Goal: Task Accomplishment & Management: Use online tool/utility

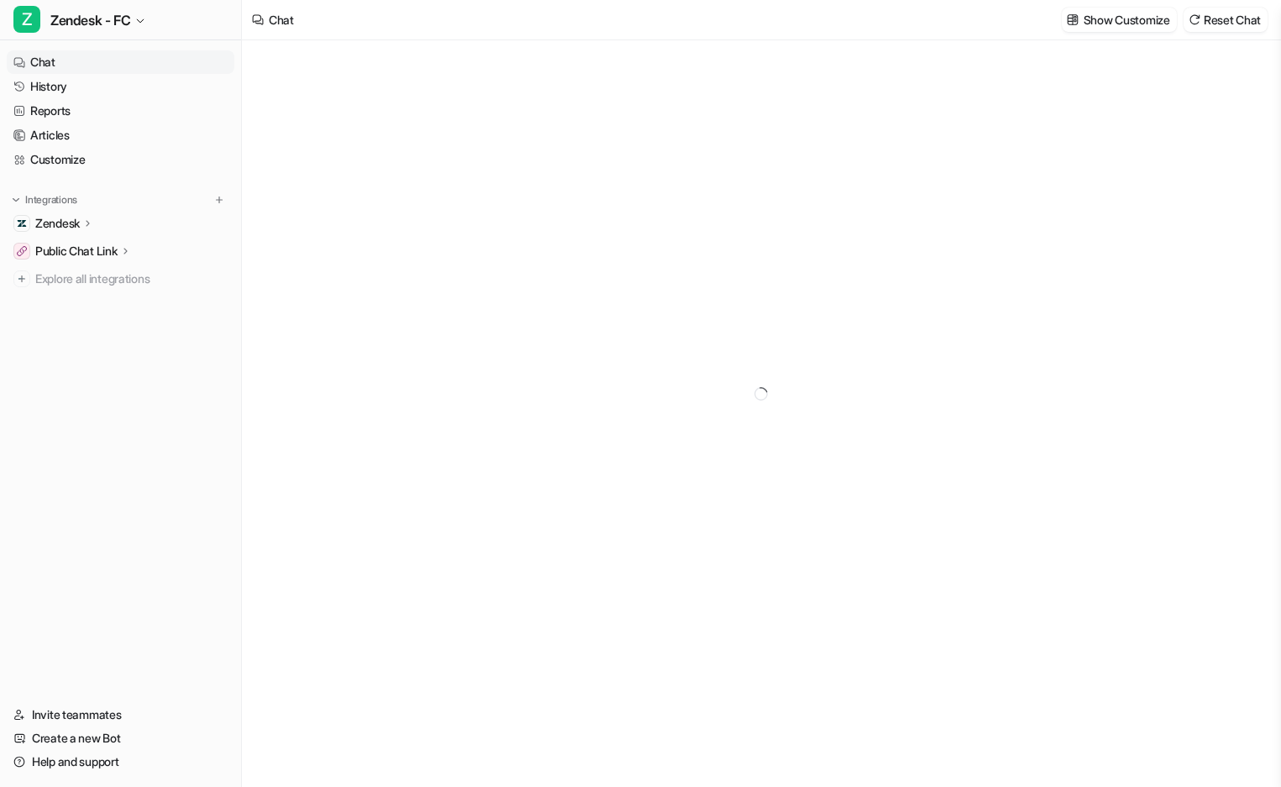
type textarea "**********"
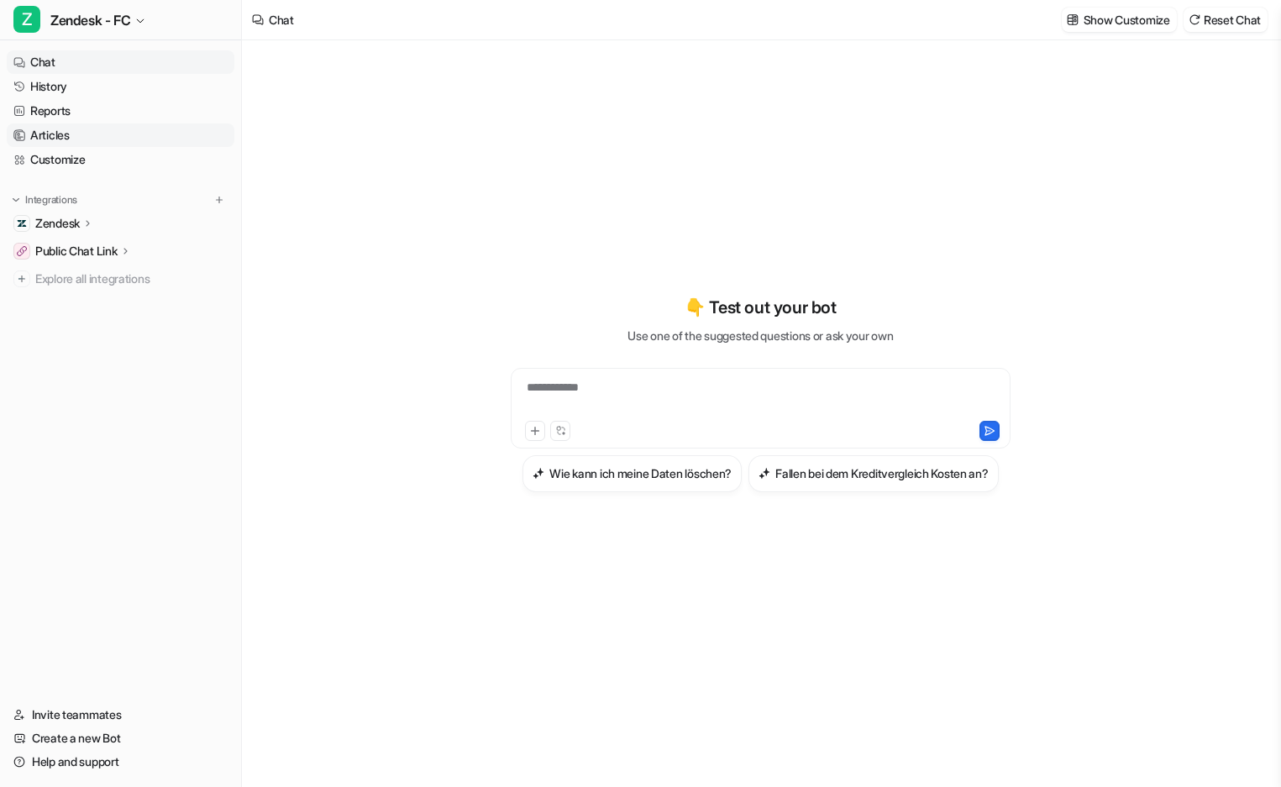
click at [77, 134] on link "Articles" at bounding box center [121, 135] width 228 height 24
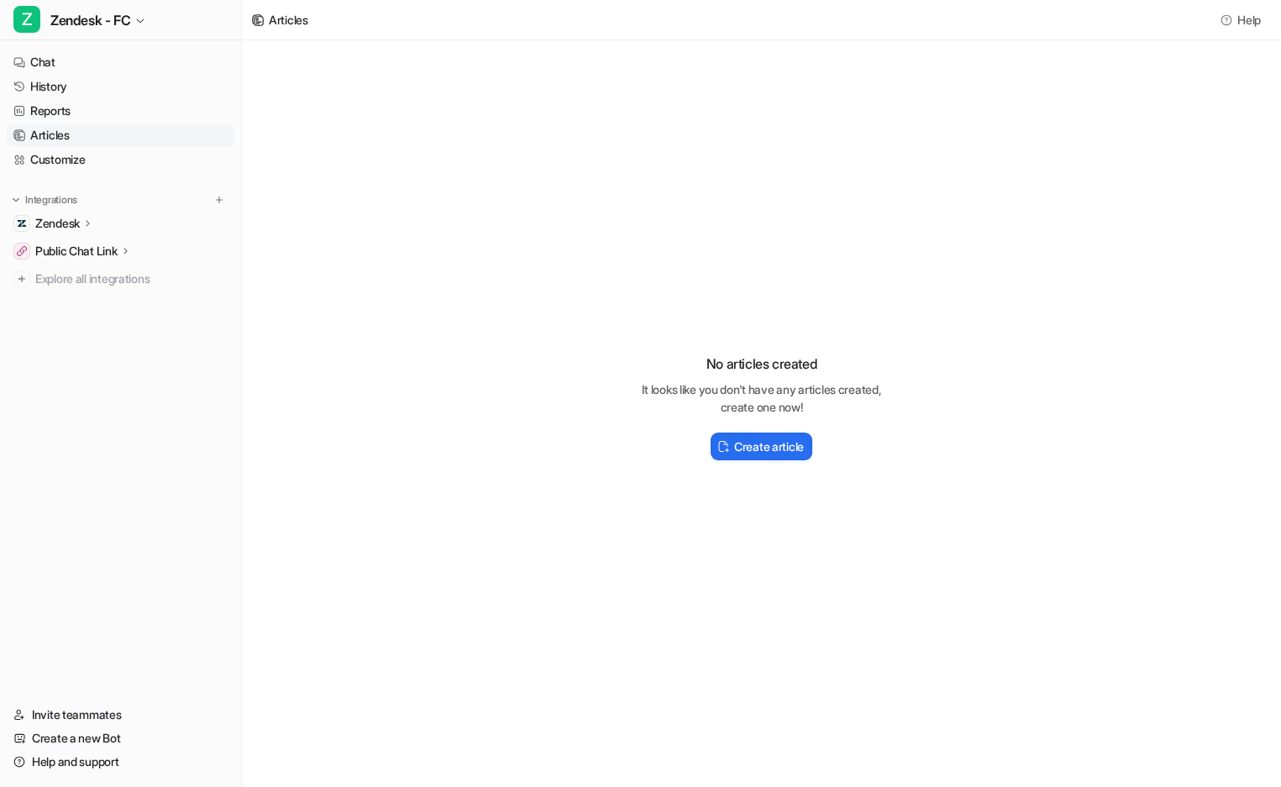
click at [101, 223] on div "Zendesk" at bounding box center [121, 224] width 228 height 24
click at [123, 266] on link "Sources" at bounding box center [129, 272] width 210 height 24
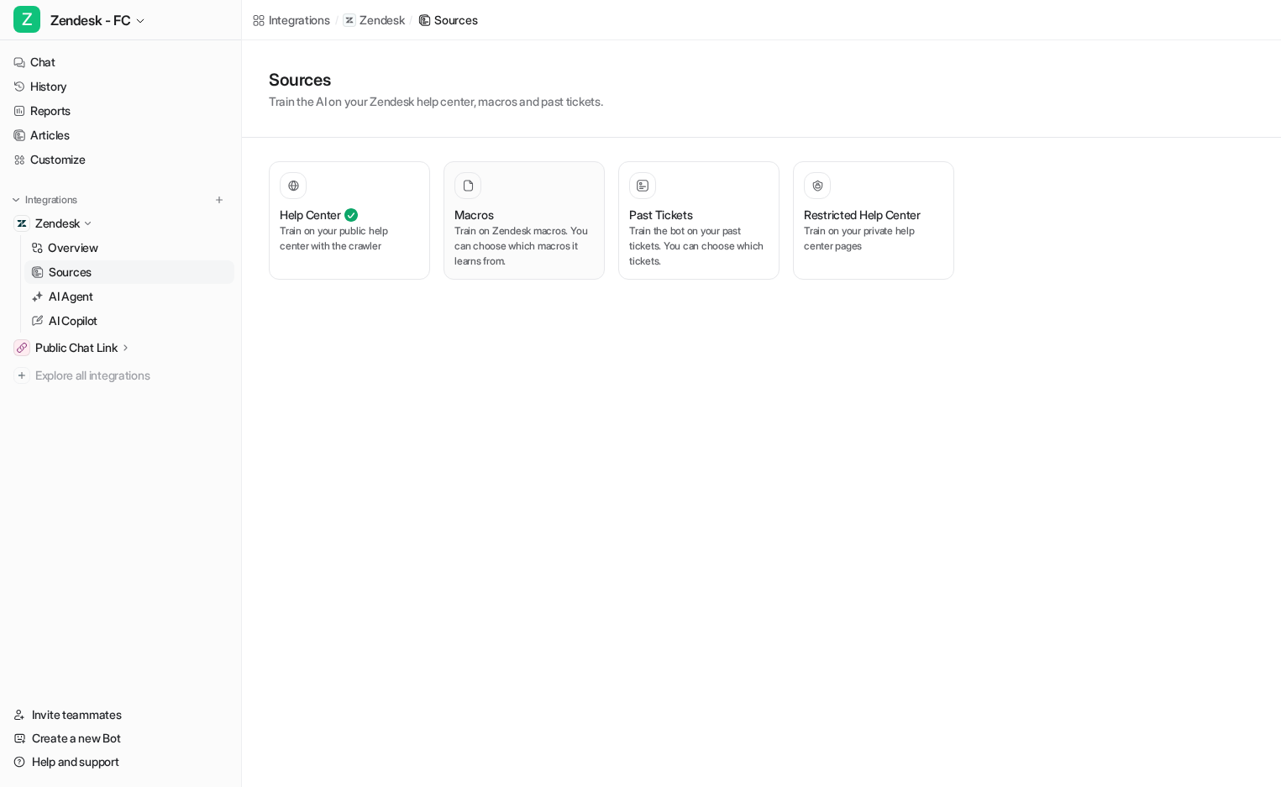
click at [528, 244] on p "Train on Zendesk macros. You can choose which macros it learns from." at bounding box center [523, 245] width 139 height 45
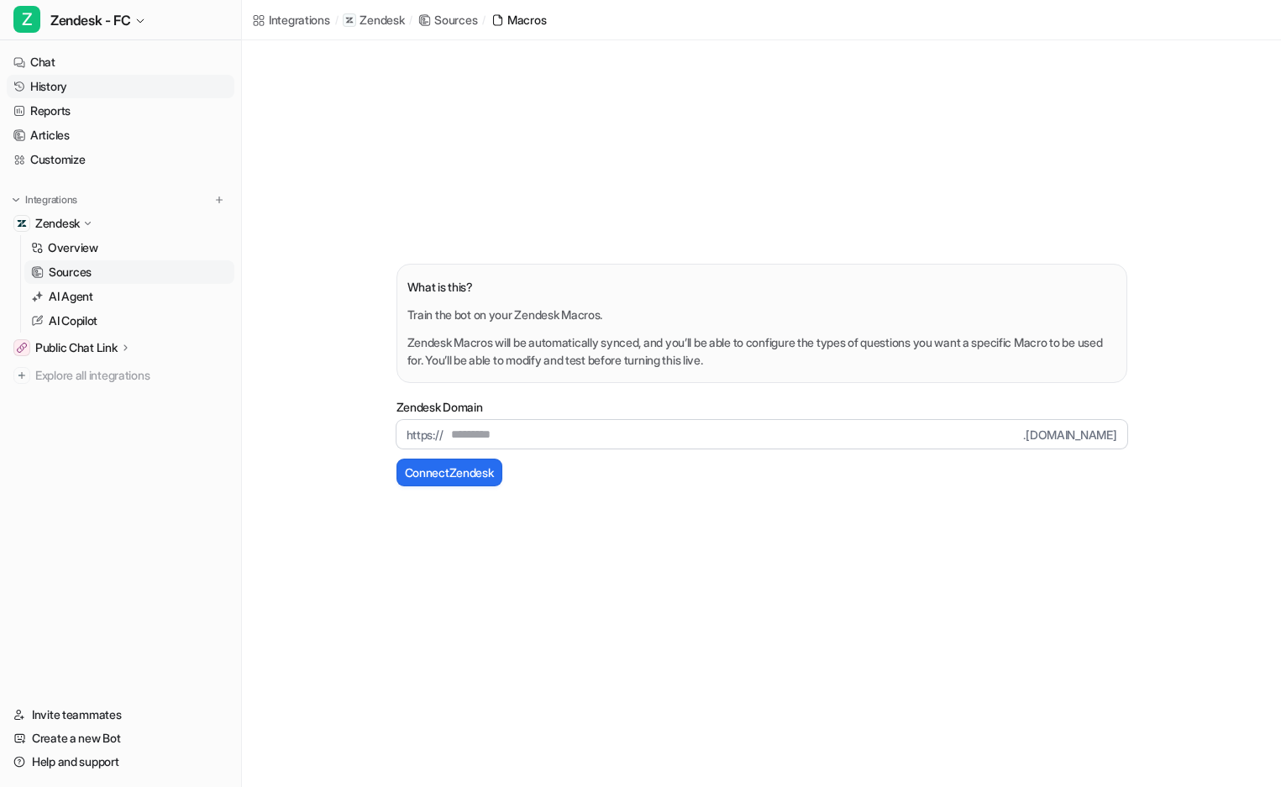
click at [63, 87] on link "History" at bounding box center [121, 87] width 228 height 24
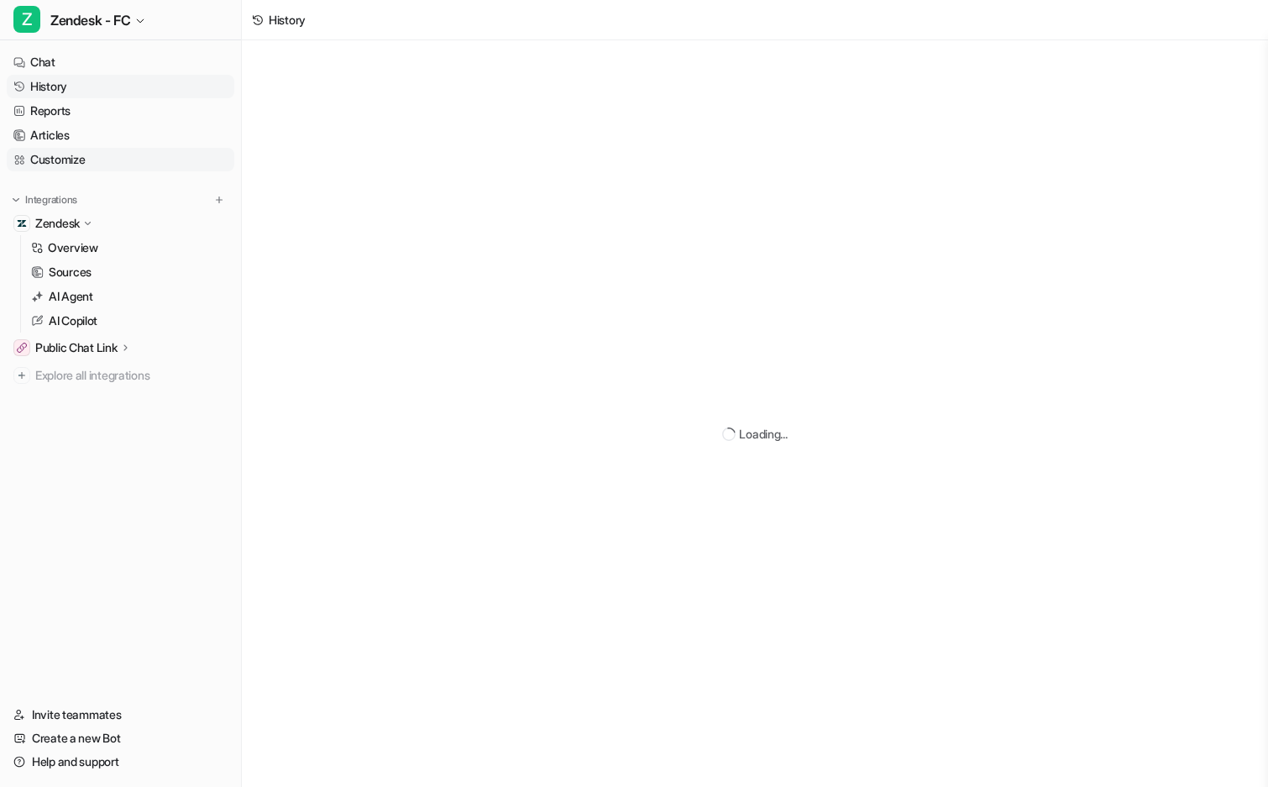
click at [81, 155] on link "Customize" at bounding box center [121, 160] width 228 height 24
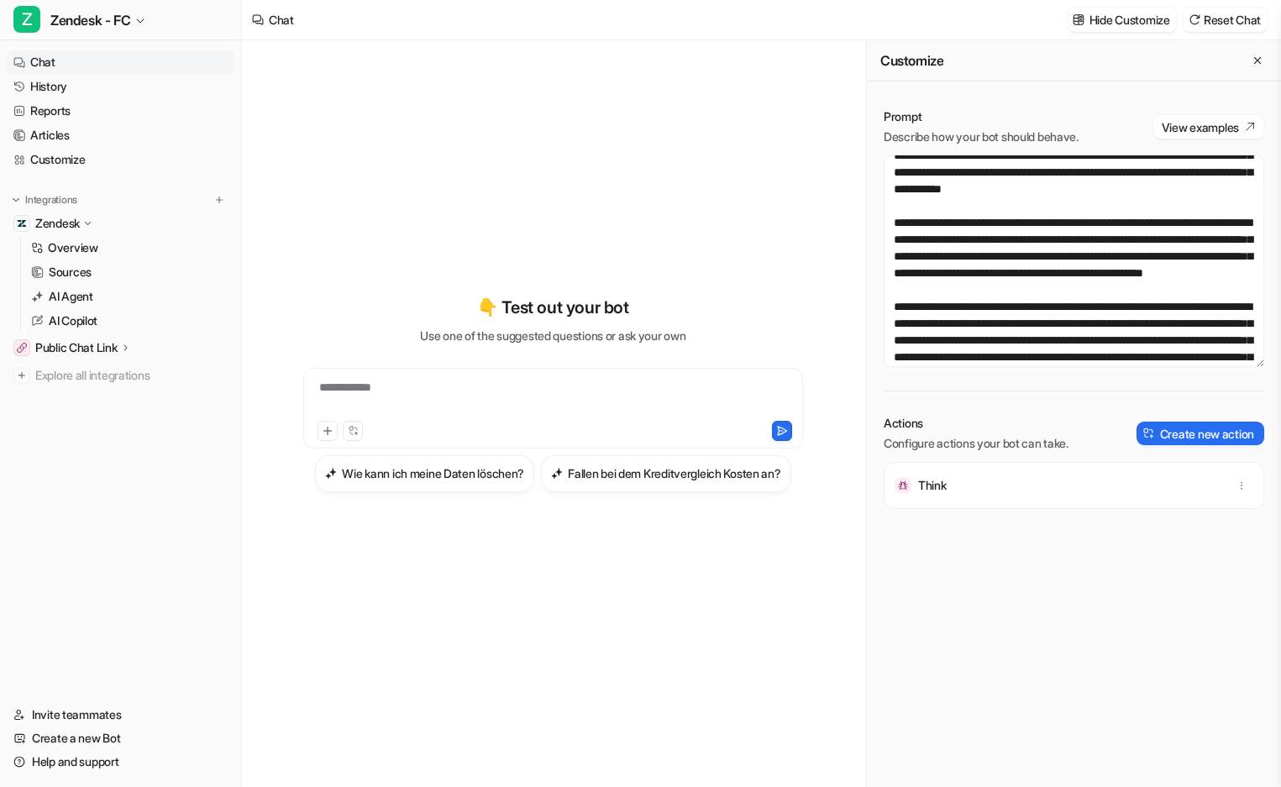
scroll to position [1596, 0]
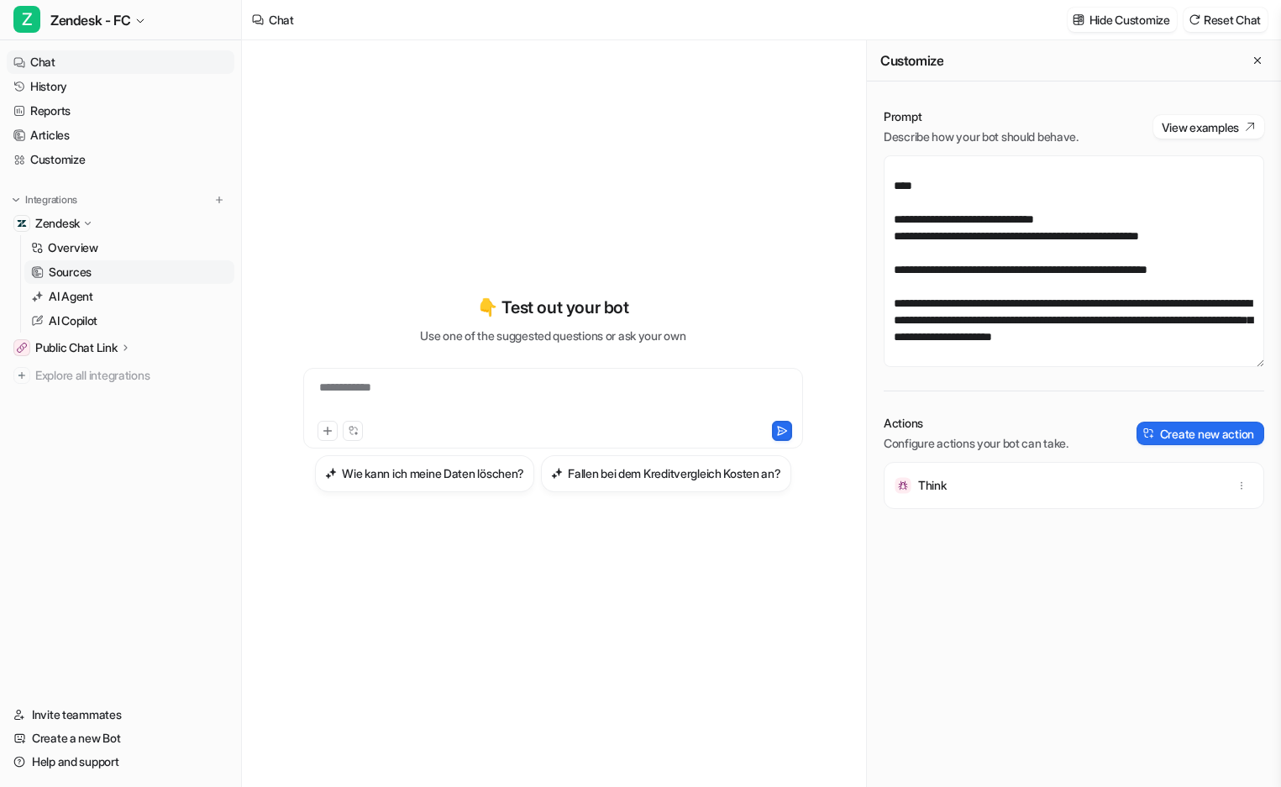
click at [61, 269] on p "Sources" at bounding box center [70, 272] width 43 height 17
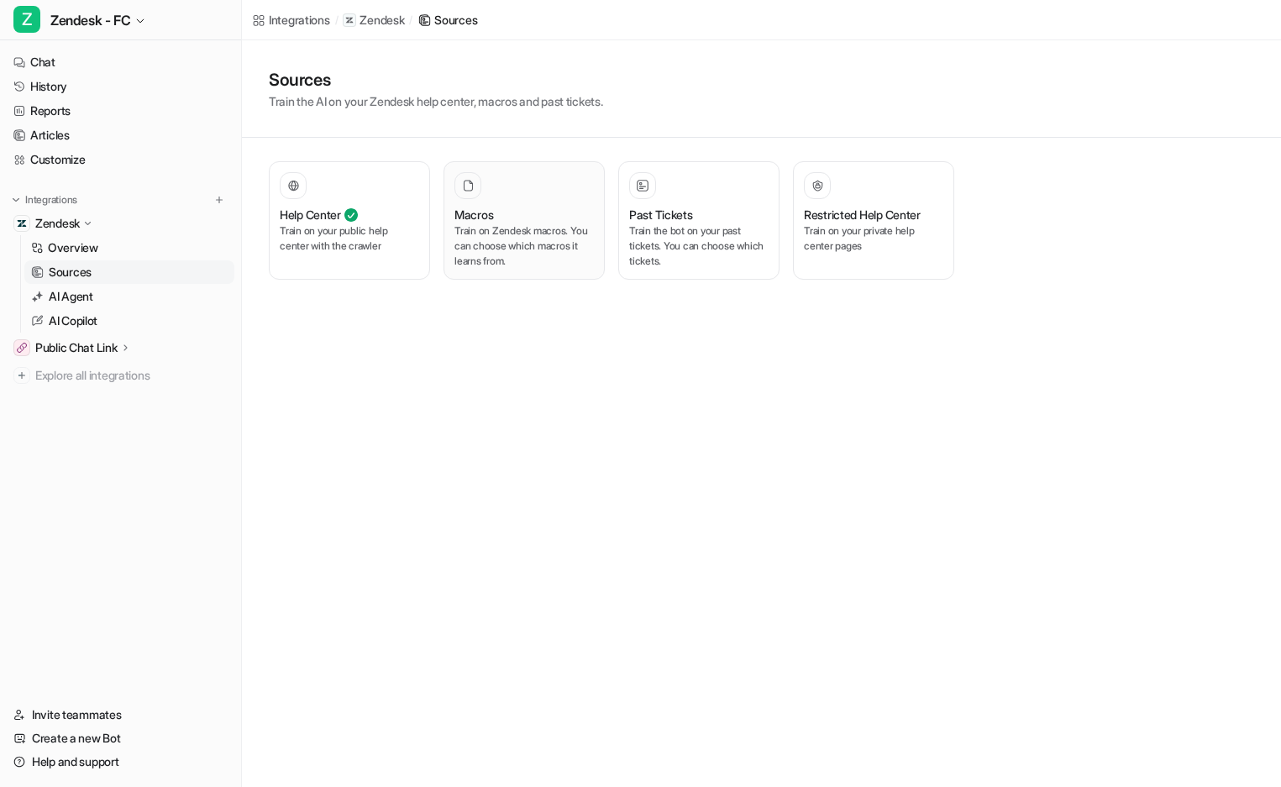
click at [525, 250] on p "Train on Zendesk macros. You can choose which macros it learns from." at bounding box center [523, 245] width 139 height 45
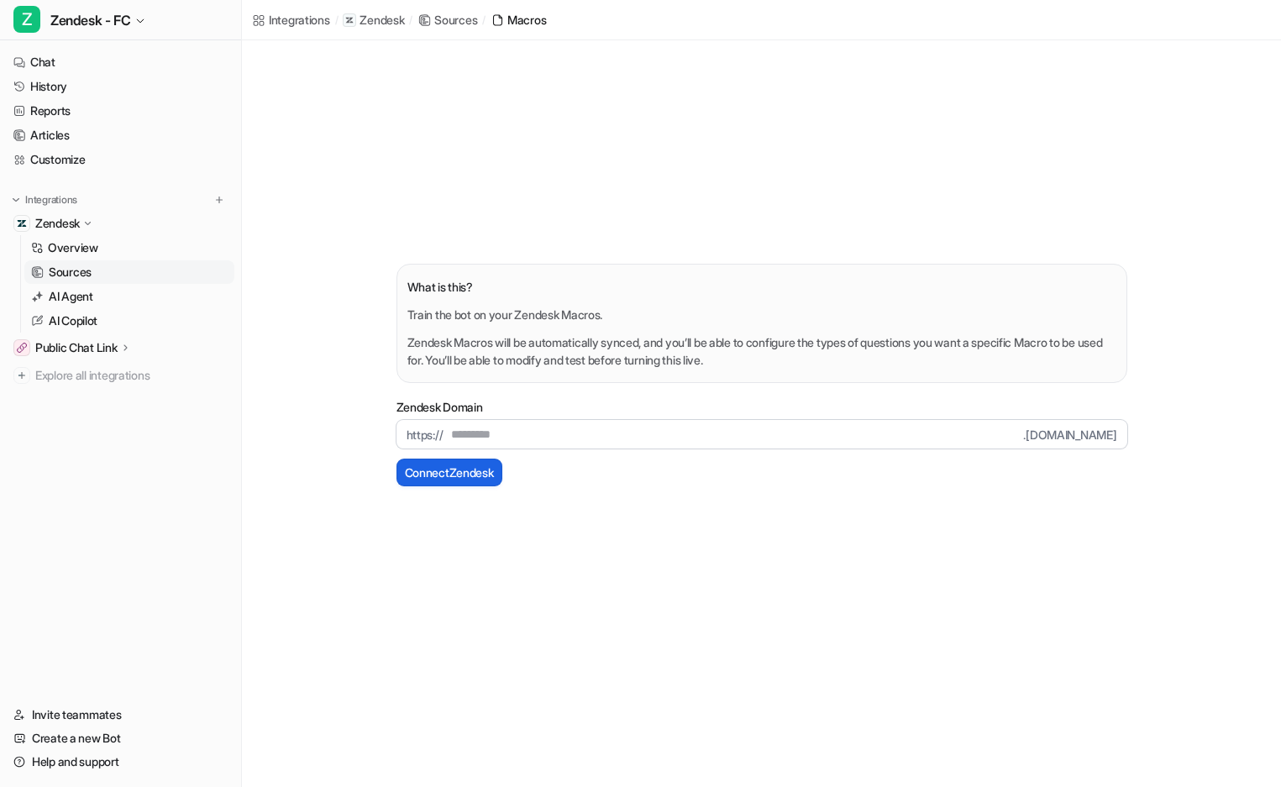
click at [490, 476] on button "Connect Zendesk" at bounding box center [449, 473] width 106 height 28
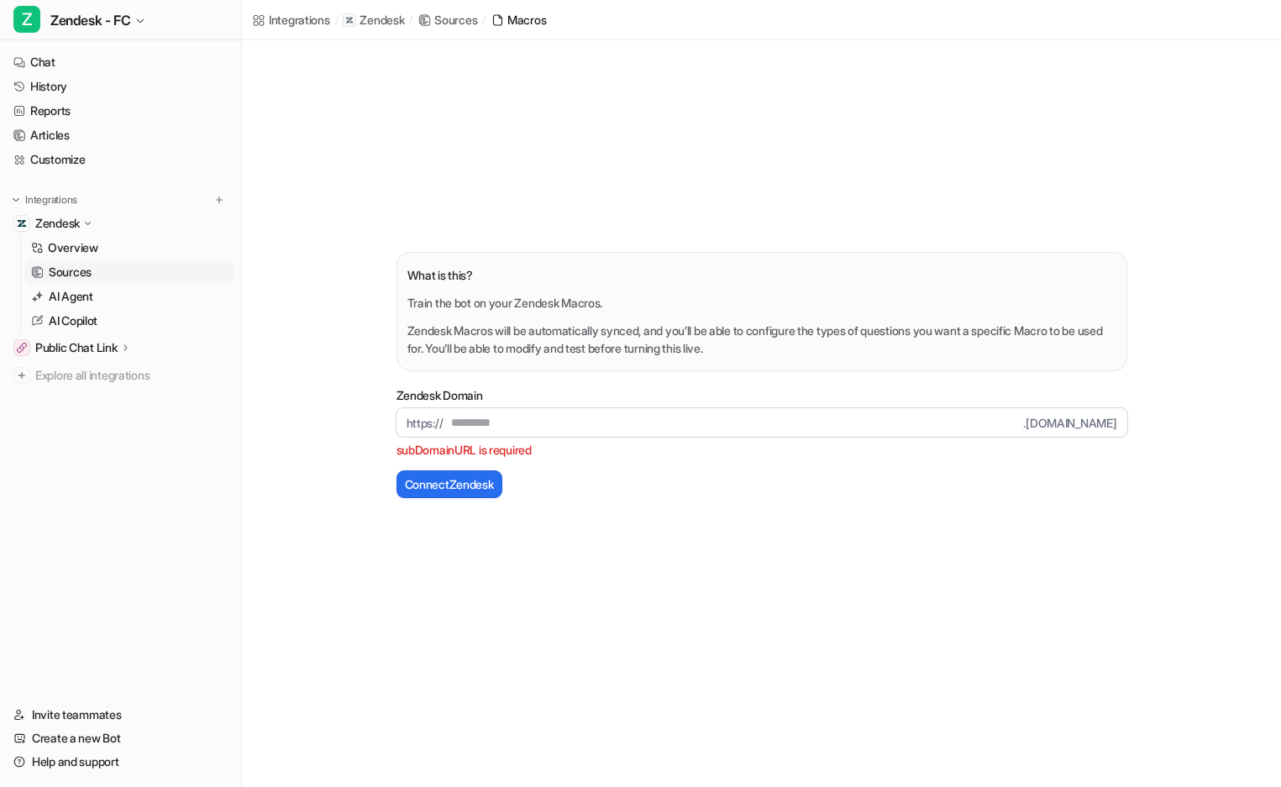
click at [543, 432] on input "text" at bounding box center [733, 422] width 580 height 29
paste input "**********"
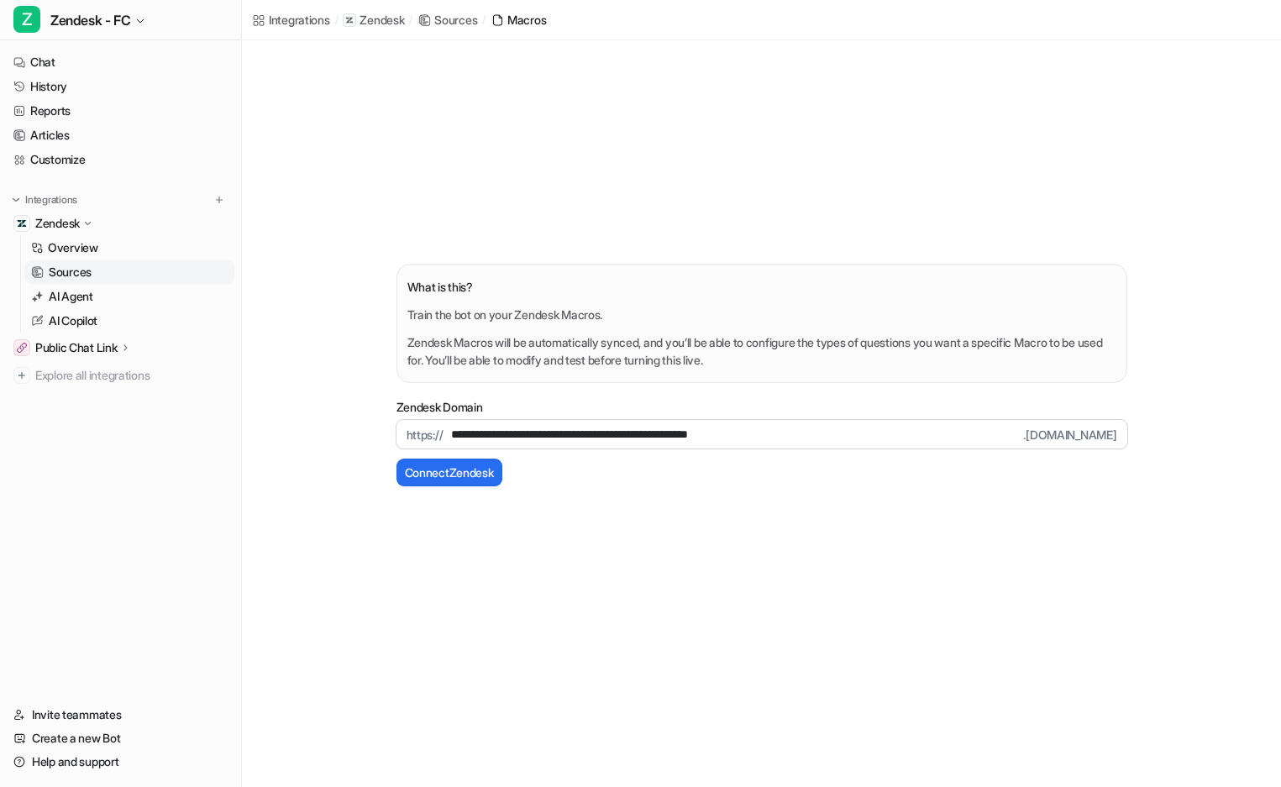
click at [543, 432] on input "**********" at bounding box center [733, 434] width 580 height 29
drag, startPoint x: 492, startPoint y: 435, endPoint x: 346, endPoint y: 433, distance: 146.2
click at [363, 439] on main "**********" at bounding box center [761, 374] width 1039 height 669
drag, startPoint x: 492, startPoint y: 436, endPoint x: 879, endPoint y: 459, distance: 387.1
click at [879, 459] on form "**********" at bounding box center [761, 441] width 731 height 90
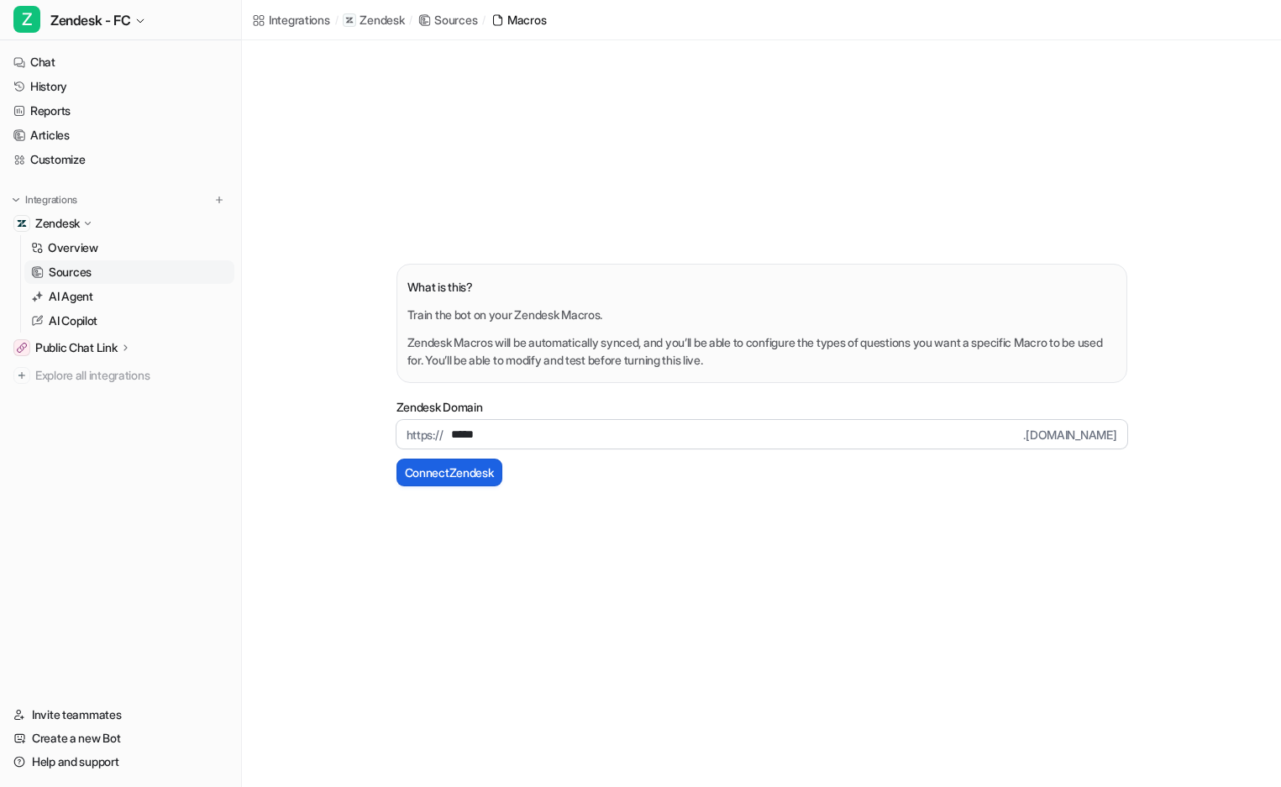
type input "*****"
click at [436, 465] on button "Connect Zendesk" at bounding box center [449, 473] width 106 height 28
click at [44, 165] on link "Customize" at bounding box center [121, 160] width 228 height 24
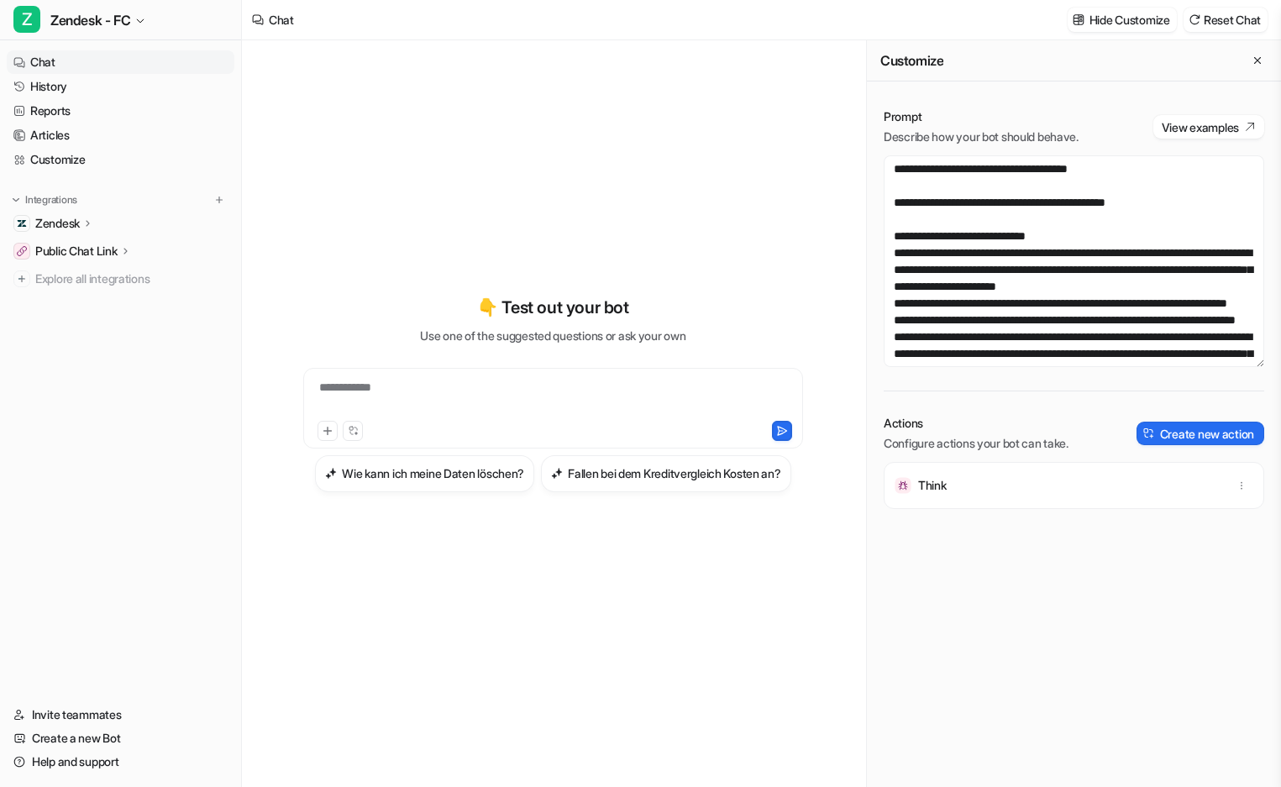
click at [78, 228] on p "Zendesk" at bounding box center [57, 223] width 45 height 17
click at [121, 247] on link "Overview" at bounding box center [129, 248] width 210 height 24
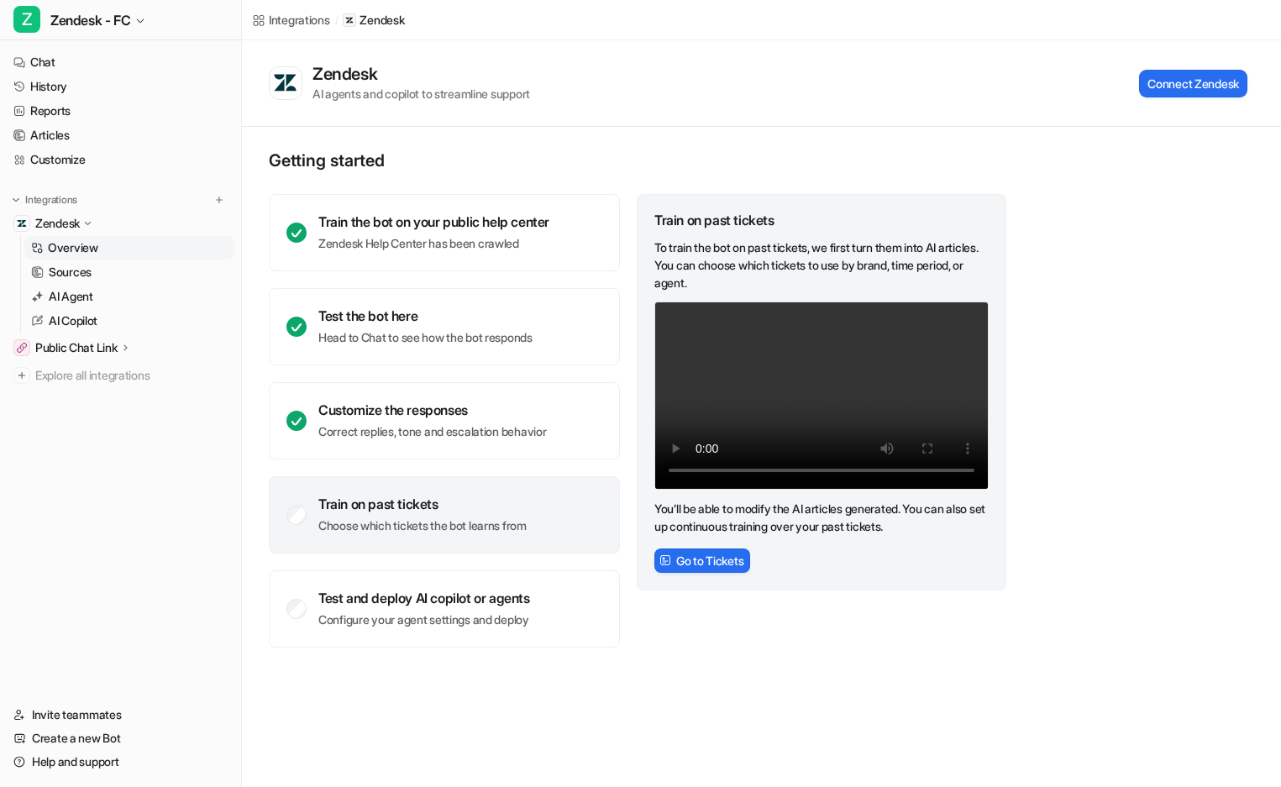
click at [471, 519] on p "Choose which tickets the bot learns from" at bounding box center [422, 525] width 208 height 17
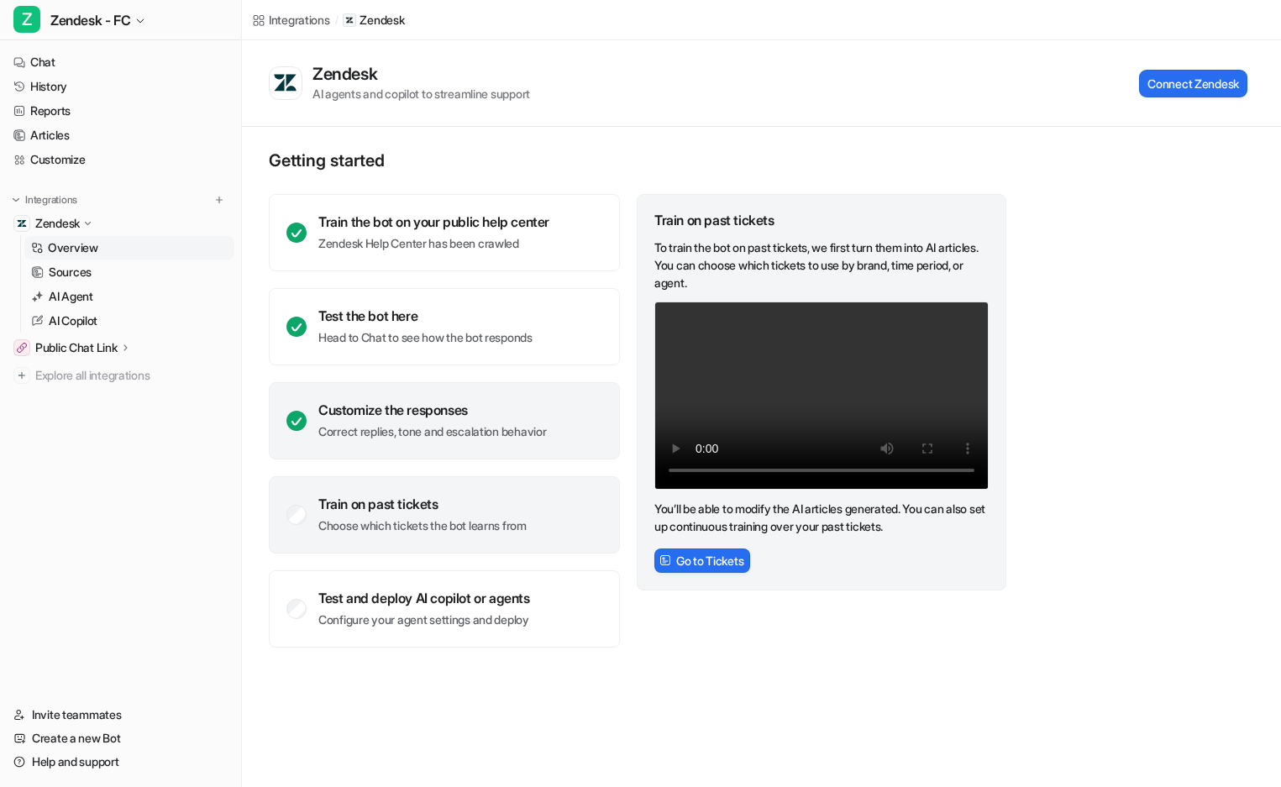
click at [345, 405] on div "Customize the responses" at bounding box center [432, 410] width 228 height 17
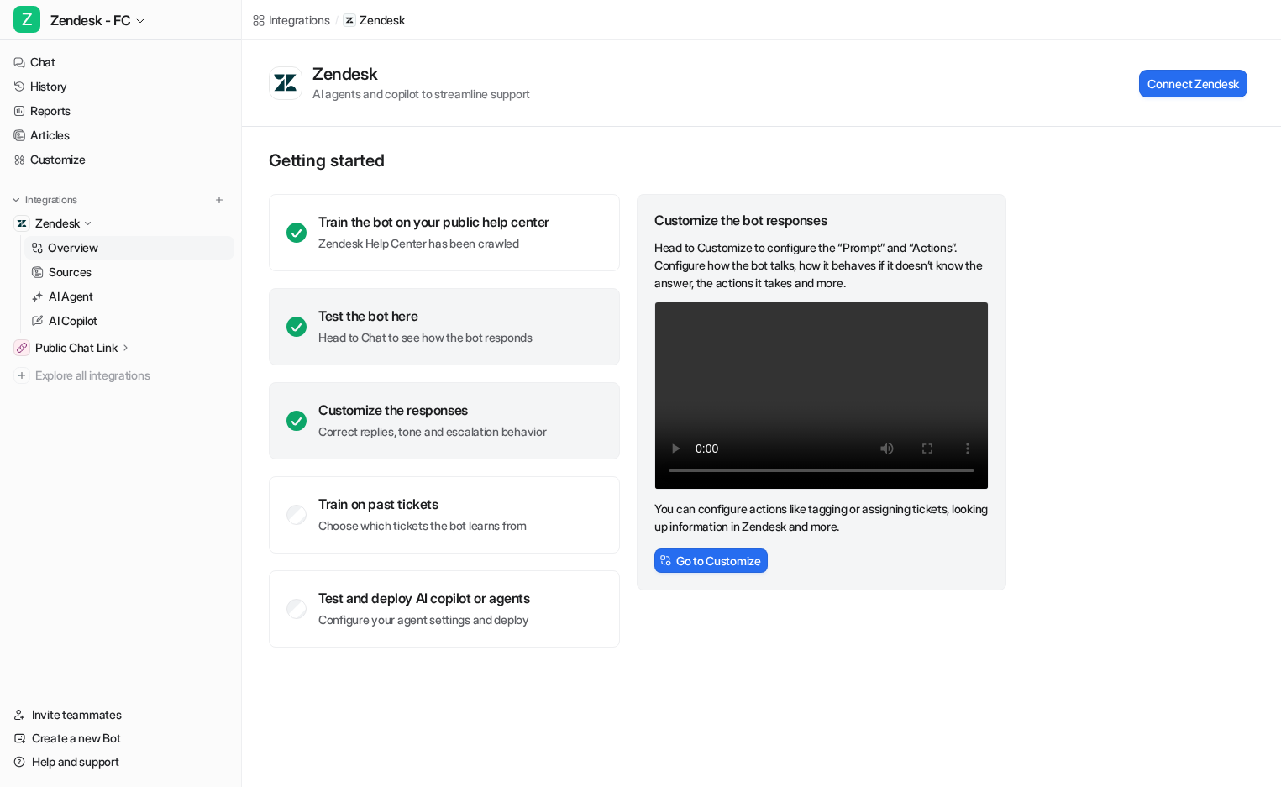
click at [393, 329] on p "Head to Chat to see how the bot responds" at bounding box center [425, 337] width 214 height 17
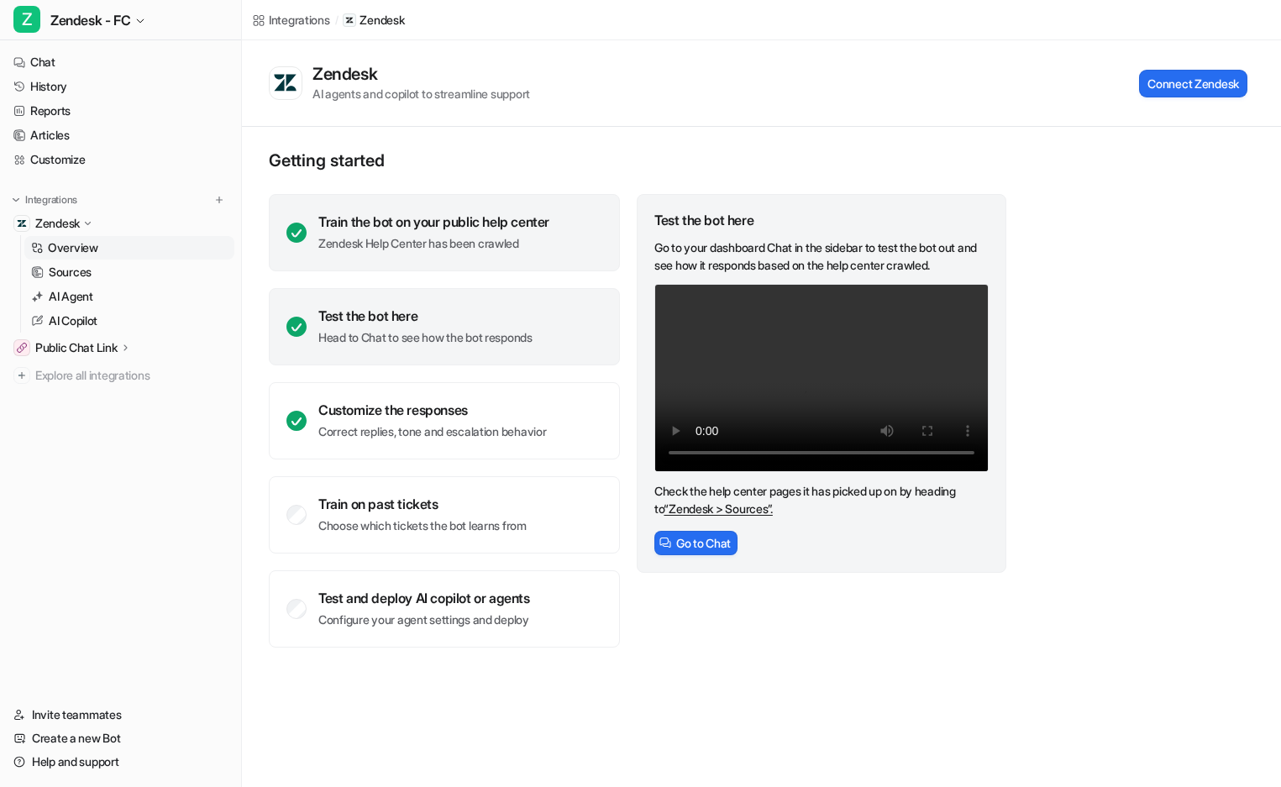
click at [428, 235] on p "Zendesk Help Center has been crawled" at bounding box center [433, 243] width 231 height 17
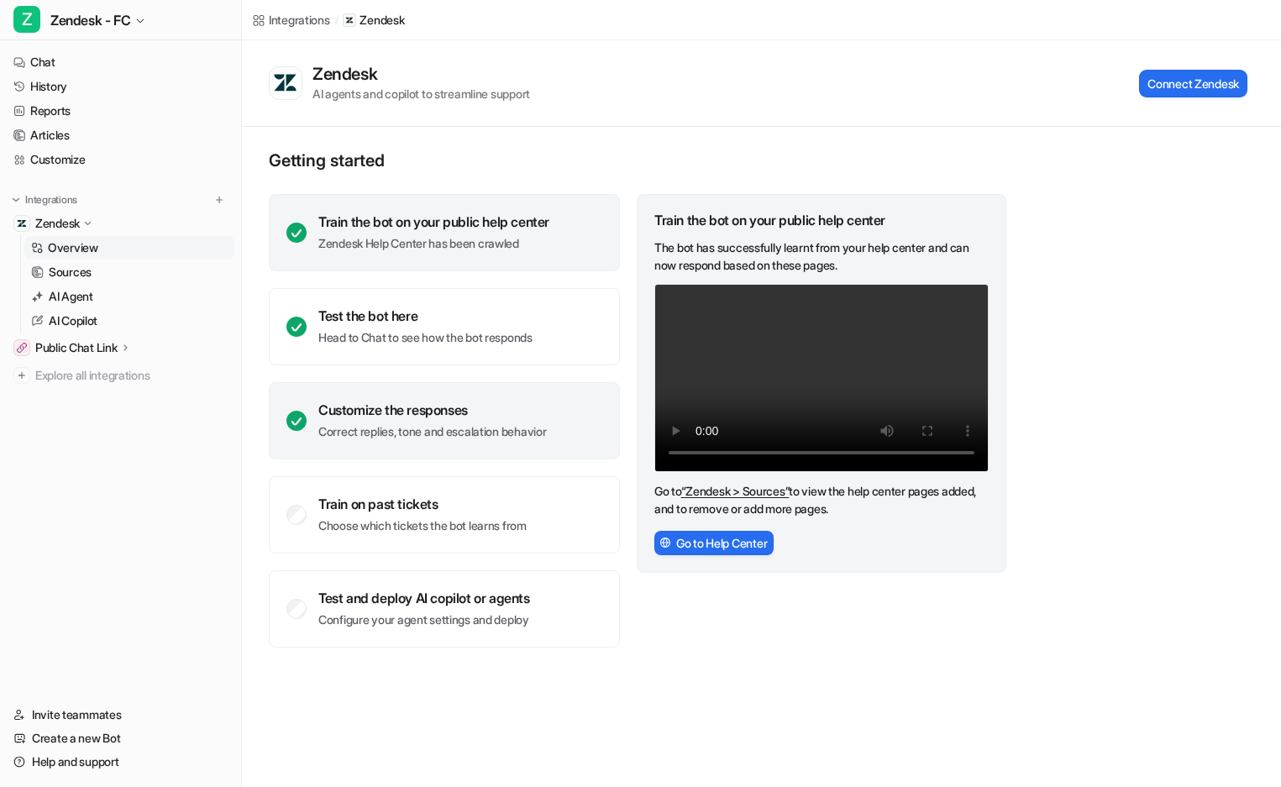
click at [377, 428] on p "Correct replies, tone and escalation behavior" at bounding box center [432, 431] width 228 height 17
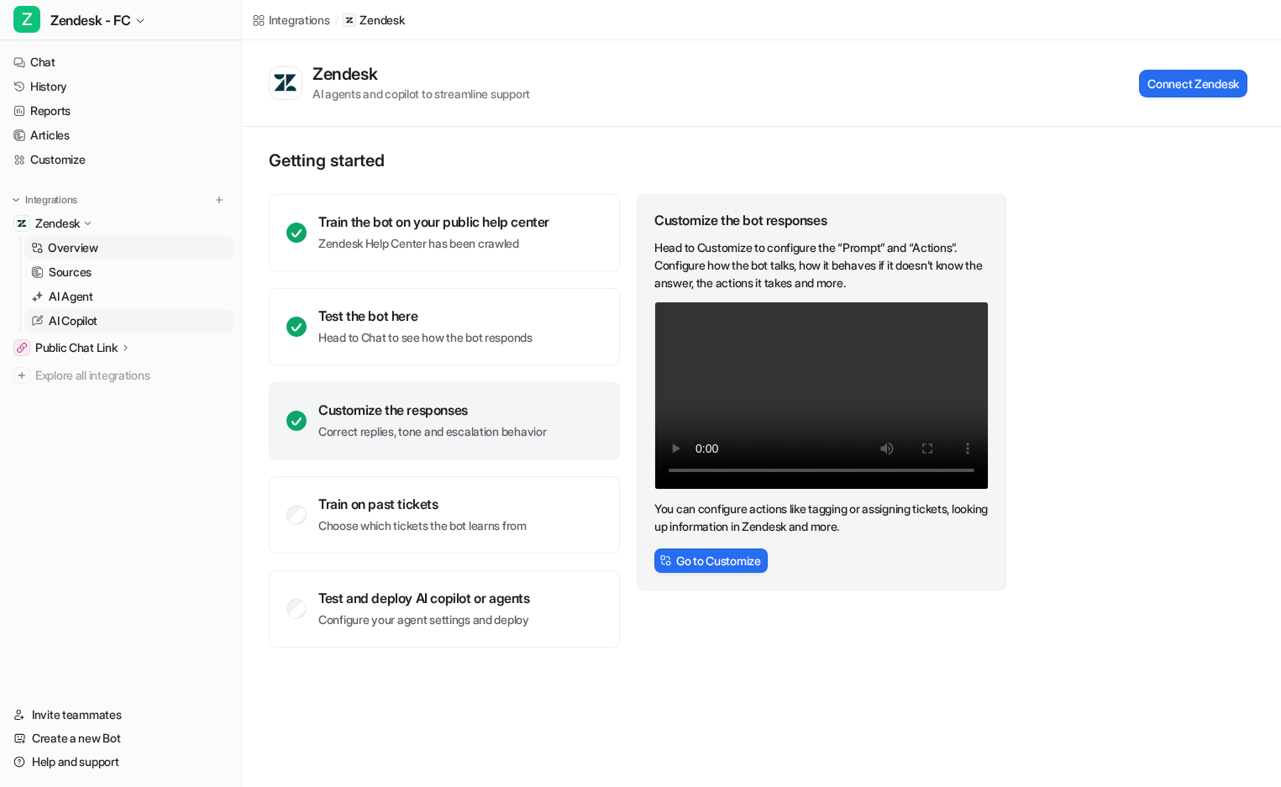
click at [92, 322] on p "AI Copilot" at bounding box center [73, 320] width 49 height 17
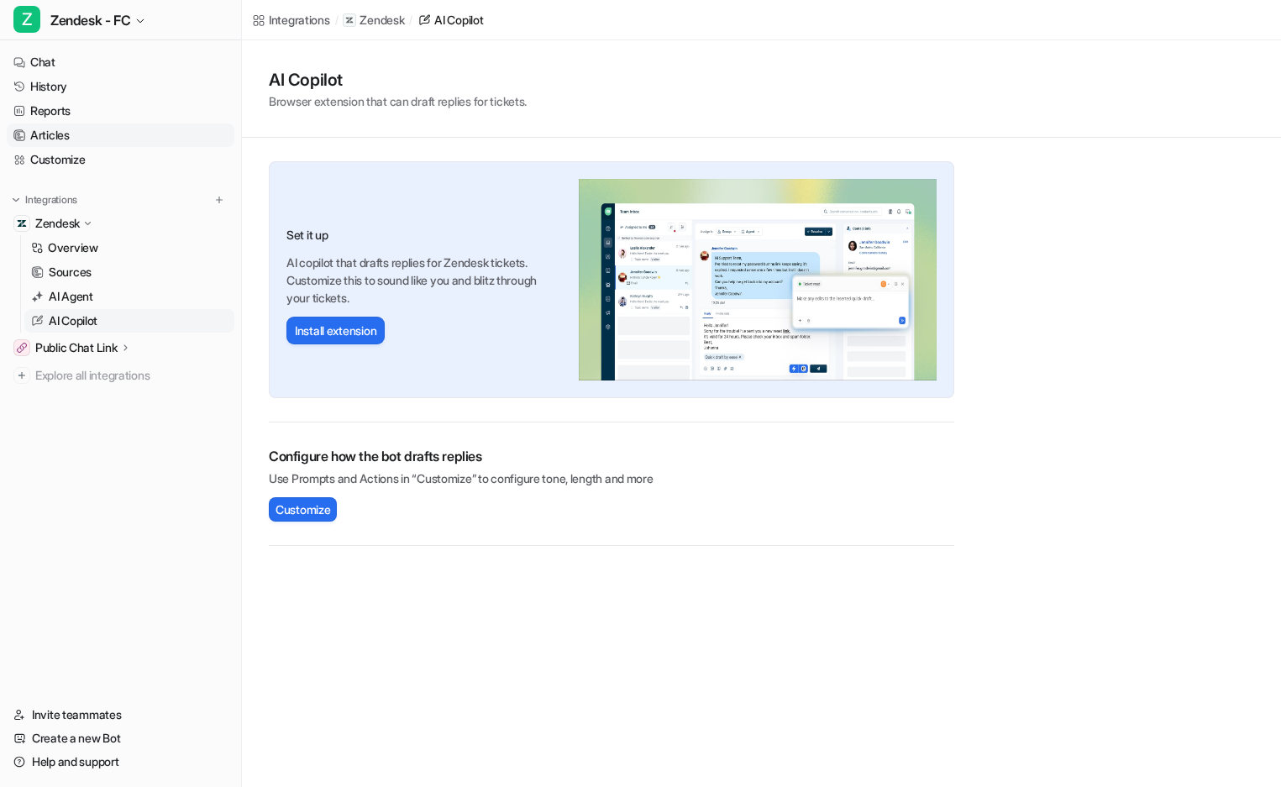
click at [79, 136] on link "Articles" at bounding box center [121, 135] width 228 height 24
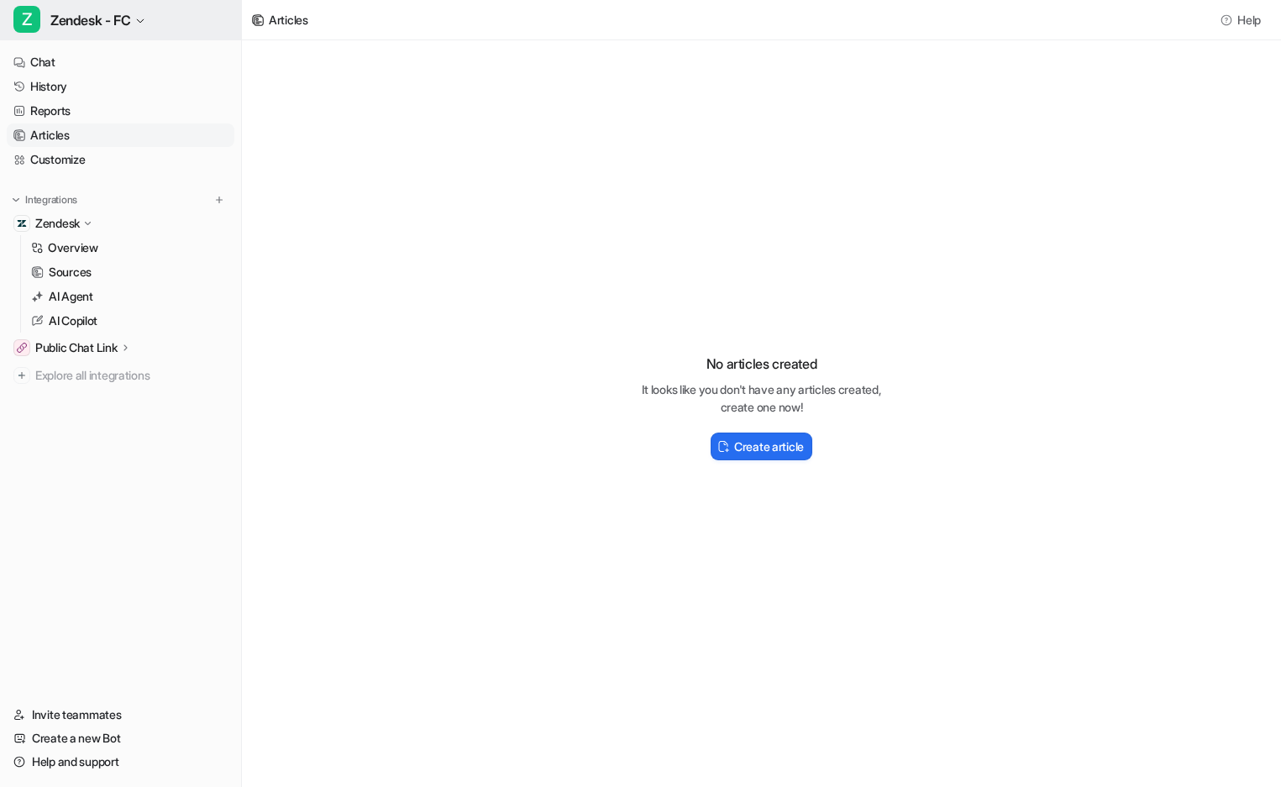
click at [104, 23] on span "Zendesk - FC" at bounding box center [90, 20] width 80 height 24
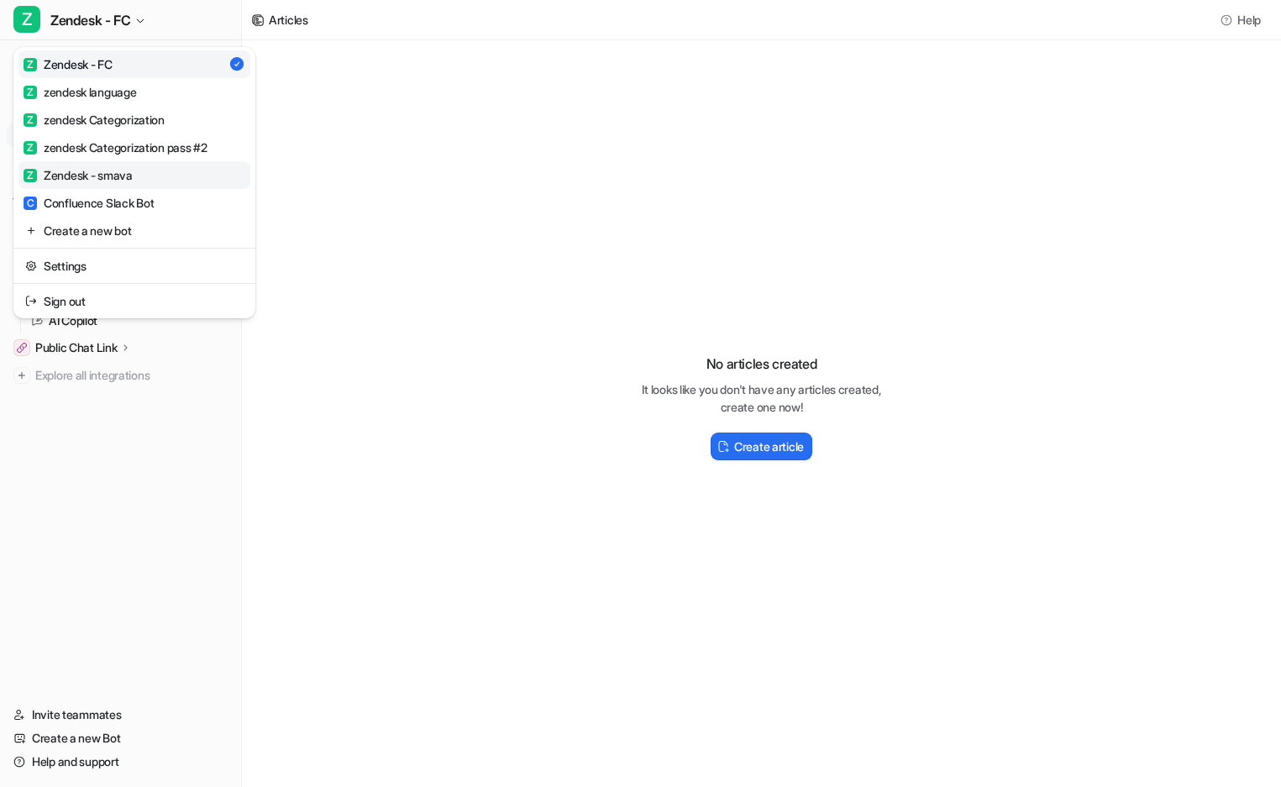
click at [138, 180] on link "Z Zendesk - smava" at bounding box center [134, 175] width 232 height 28
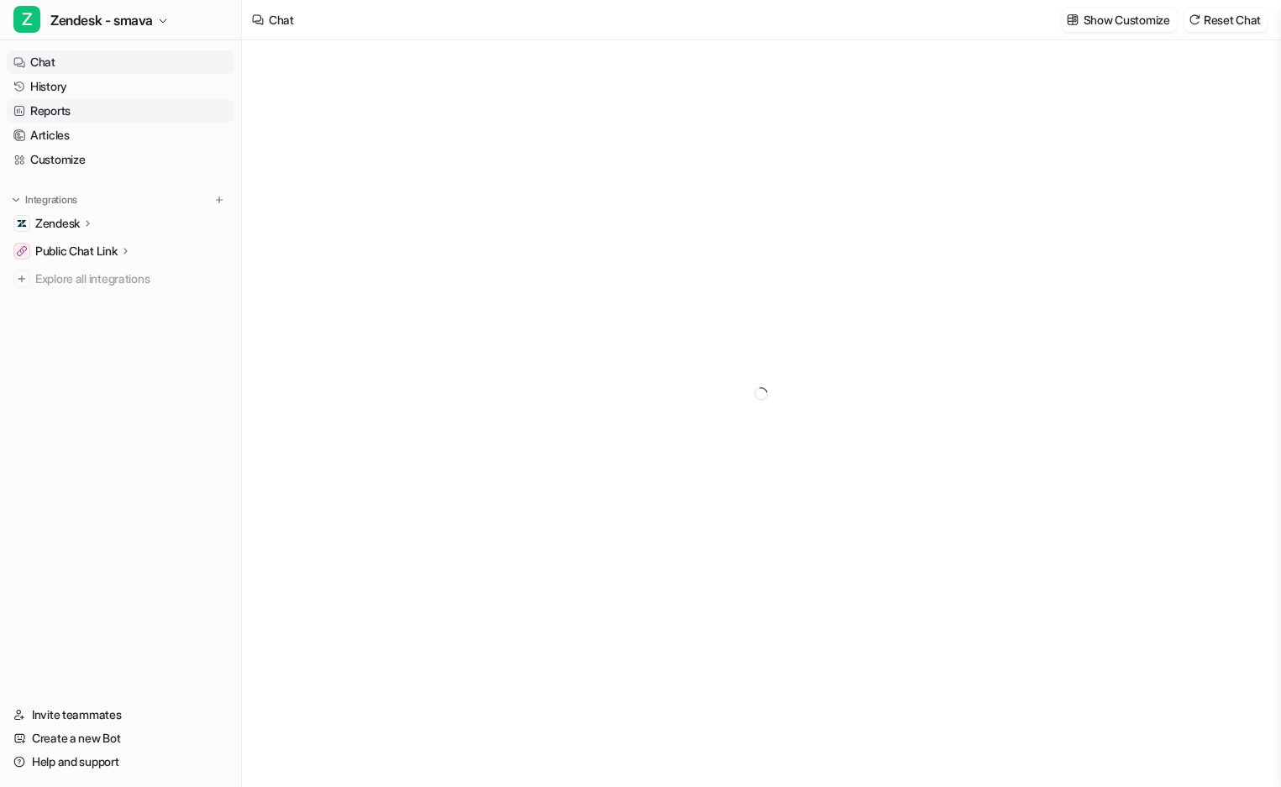
type textarea "**********"
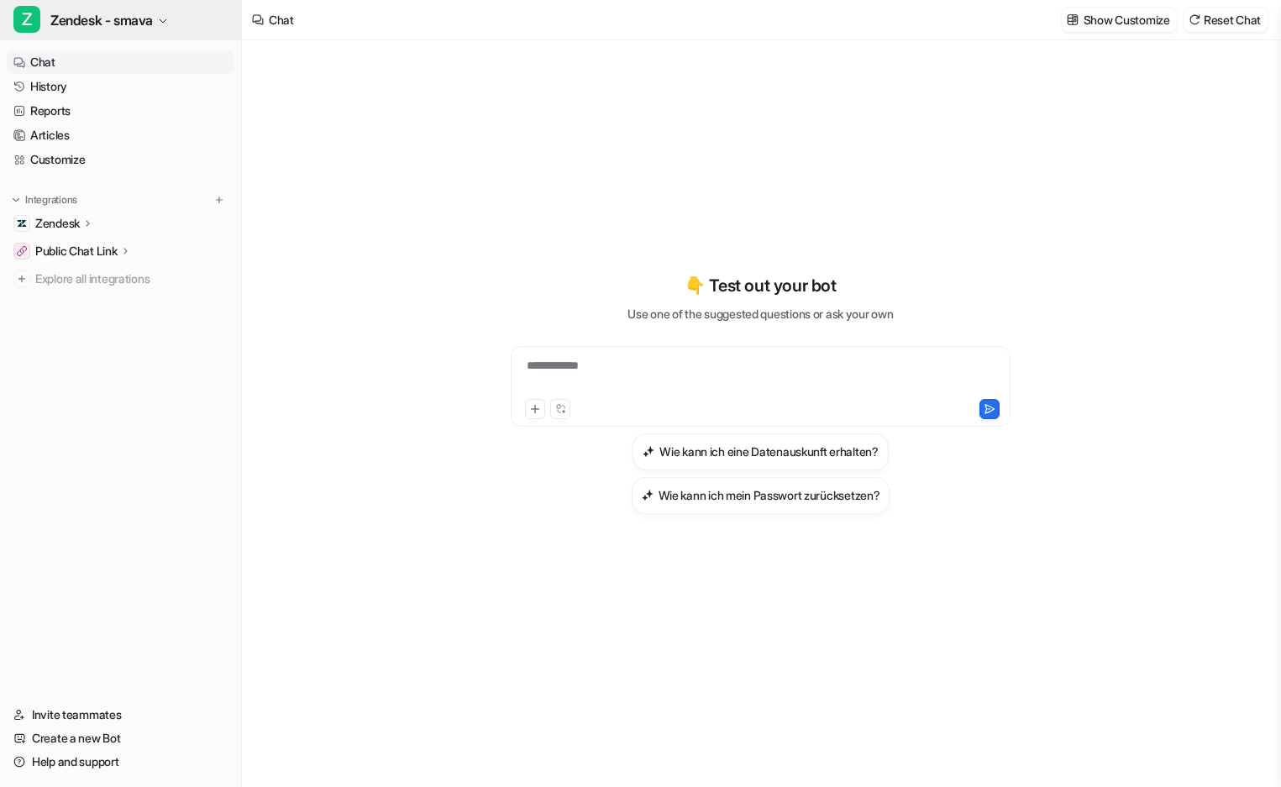
click at [117, 24] on span "Zendesk - smava" at bounding box center [101, 20] width 102 height 24
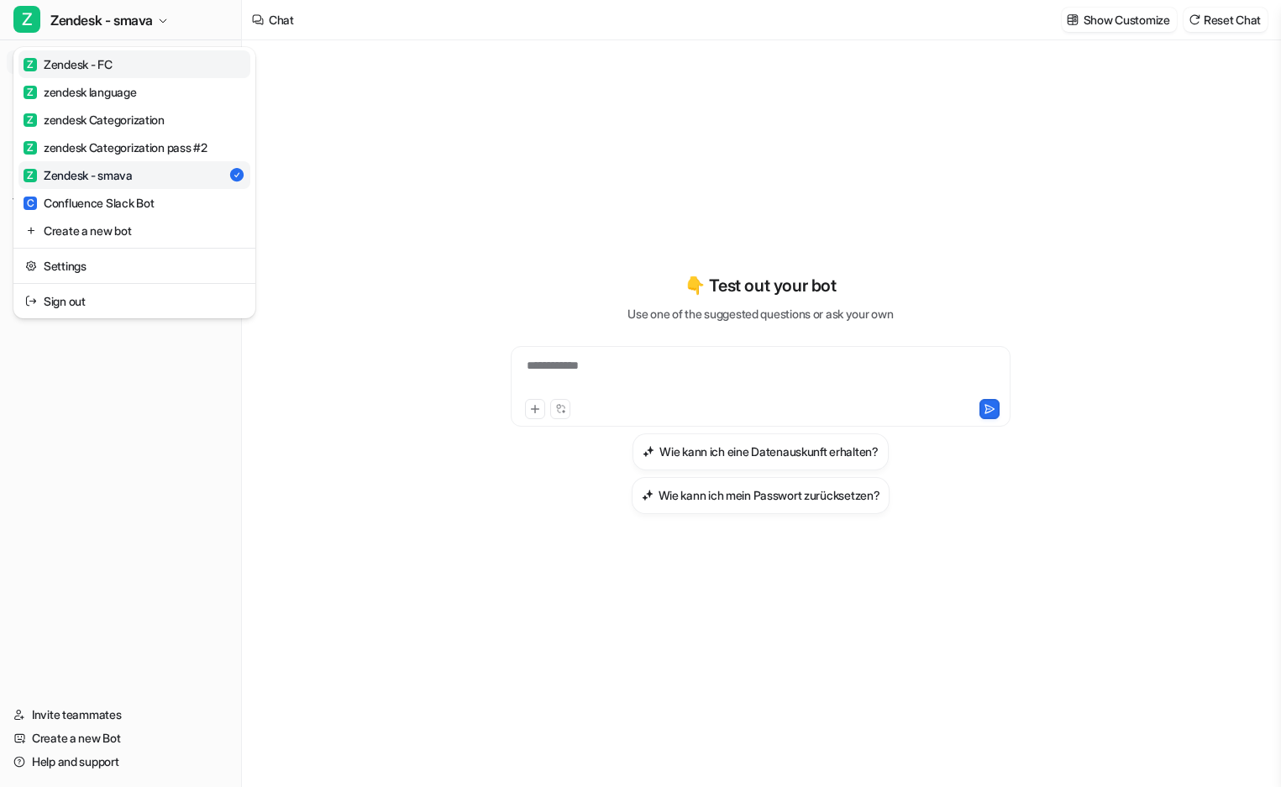
click at [90, 60] on div "Z Zendesk - FC" at bounding box center [68, 64] width 89 height 18
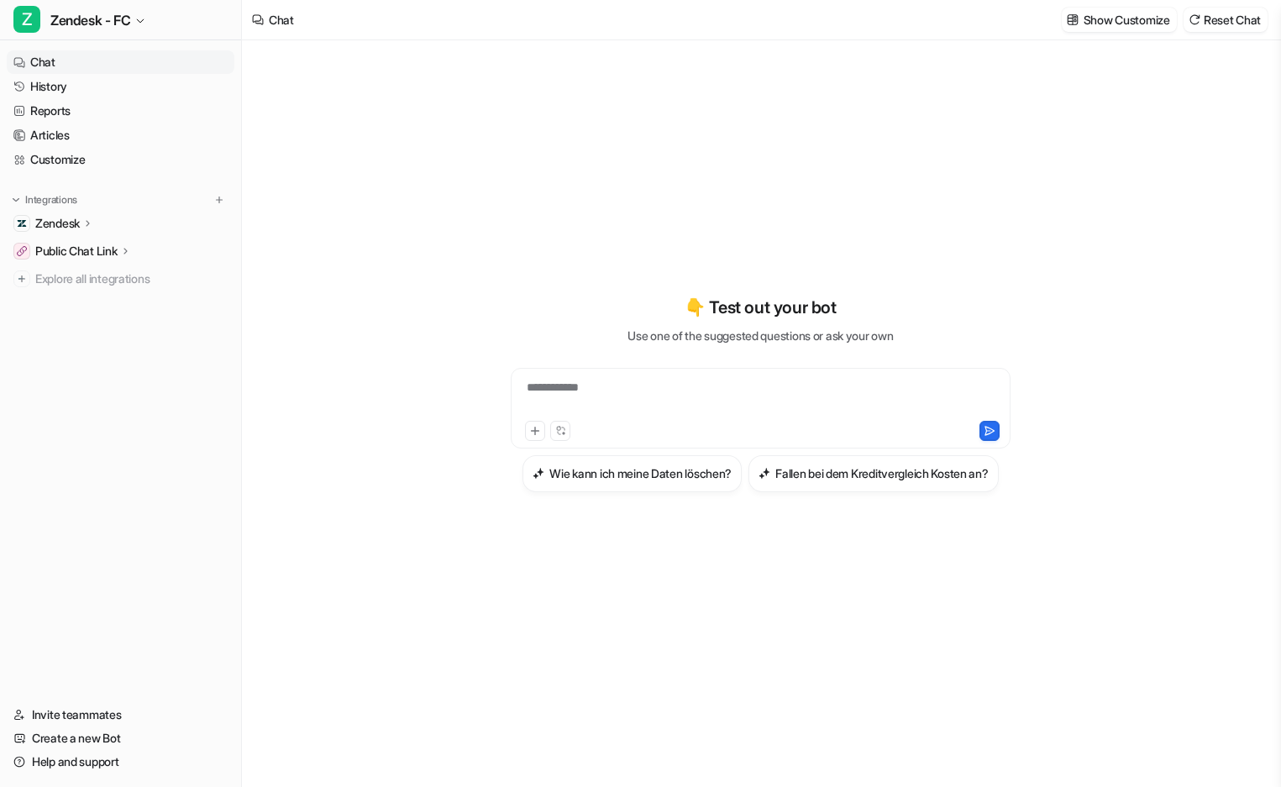
click at [592, 423] on div at bounding box center [644, 431] width 238 height 20
click at [603, 405] on div "**********" at bounding box center [760, 398] width 491 height 39
paste div
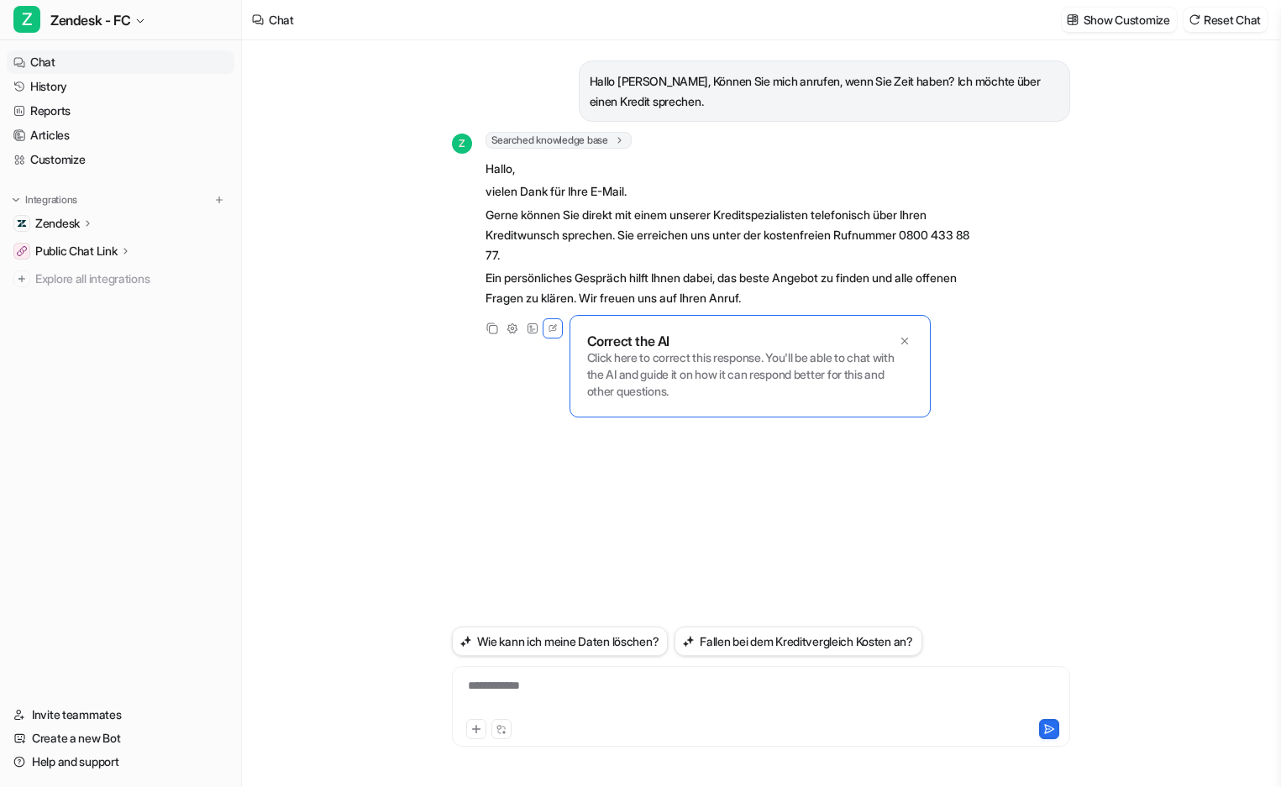
click at [1063, 241] on div "Z Searched knowledge base search_queries : [ "Kunde möchte Rückruf Kredit", "Kr…" at bounding box center [761, 235] width 618 height 207
click at [741, 391] on p "Click here to correct this response. You'll be able to chat with the AI and gui…" at bounding box center [750, 374] width 326 height 50
click at [92, 134] on link "Articles" at bounding box center [121, 135] width 228 height 24
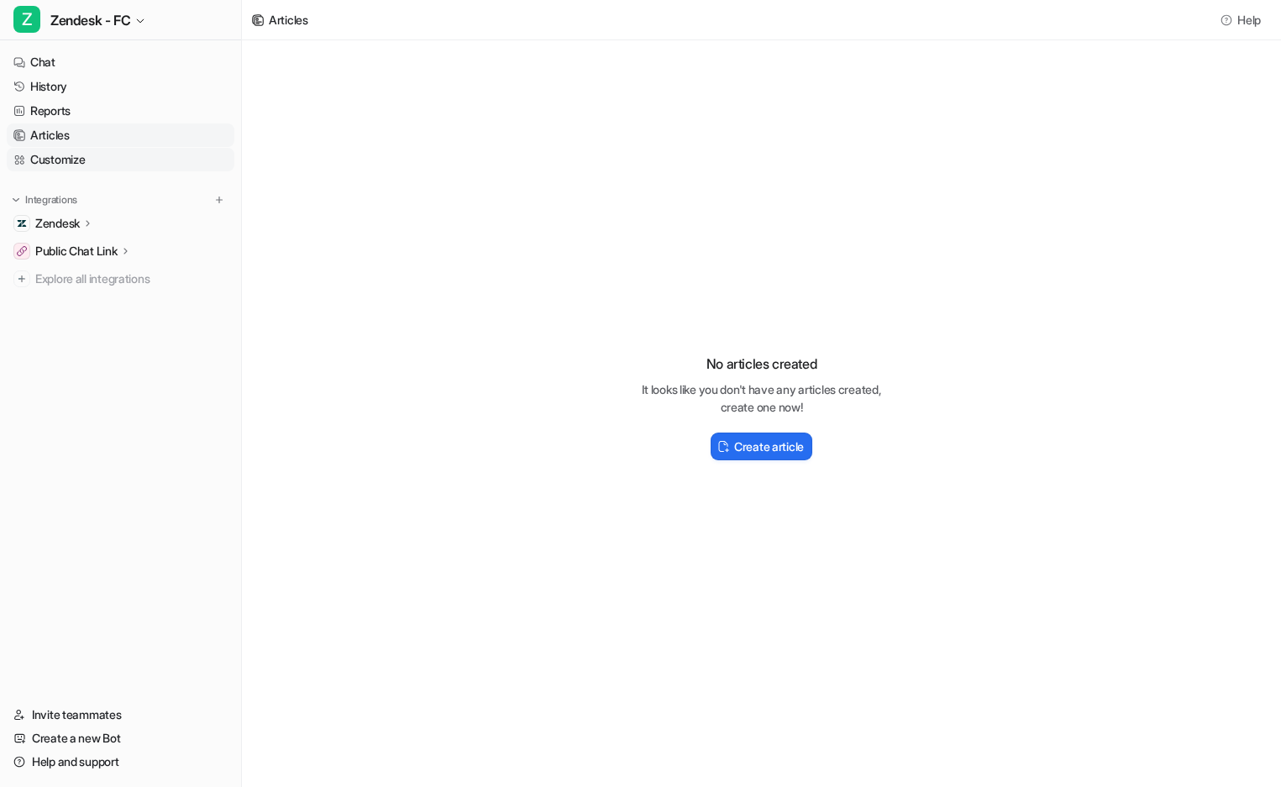
click at [35, 170] on link "Customize" at bounding box center [121, 160] width 228 height 24
